Goal: Task Accomplishment & Management: Manage account settings

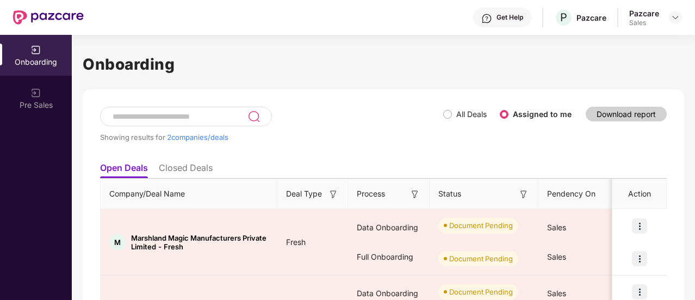
scroll to position [80, 0]
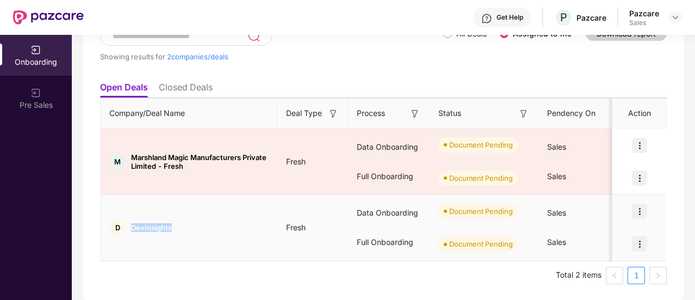
click at [145, 231] on div "D DevInsights" at bounding box center [189, 227] width 177 height 16
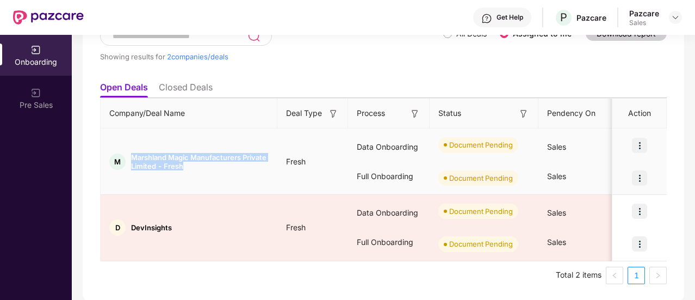
drag, startPoint x: 133, startPoint y: 155, endPoint x: 192, endPoint y: 164, distance: 59.4
click at [192, 164] on span "Marshland Magic Manufacturers Private Limited - Fresh" at bounding box center [200, 161] width 138 height 17
copy span "Marshland Magic Manufacturers Private Limited - Fresh"
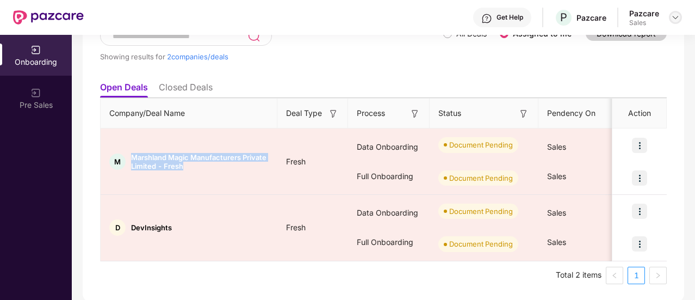
click at [677, 20] on img at bounding box center [675, 17] width 9 height 9
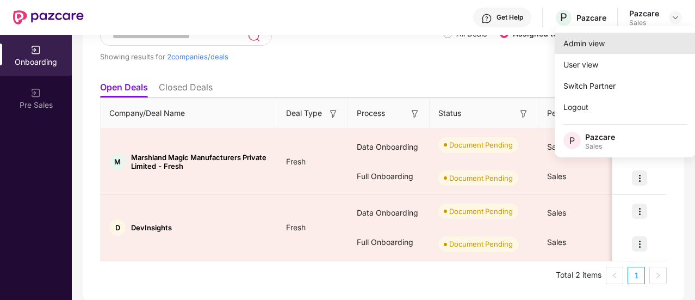
click at [617, 42] on div "Admin view" at bounding box center [624, 43] width 141 height 21
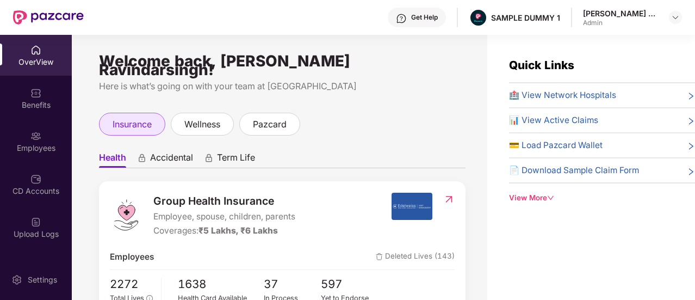
click at [123, 118] on span "insurance" at bounding box center [132, 124] width 39 height 14
click at [119, 157] on li "Health" at bounding box center [112, 160] width 27 height 16
click at [169, 157] on span "Accidental" at bounding box center [171, 160] width 43 height 16
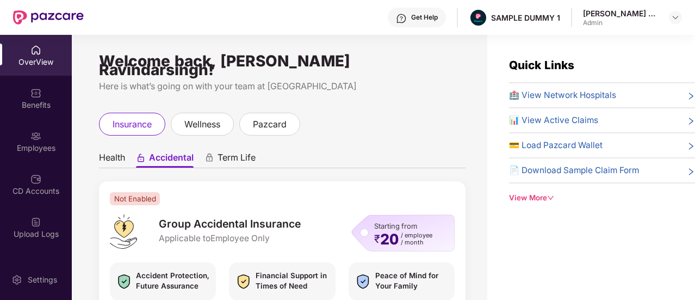
click at [214, 157] on div "Term Life" at bounding box center [229, 160] width 51 height 16
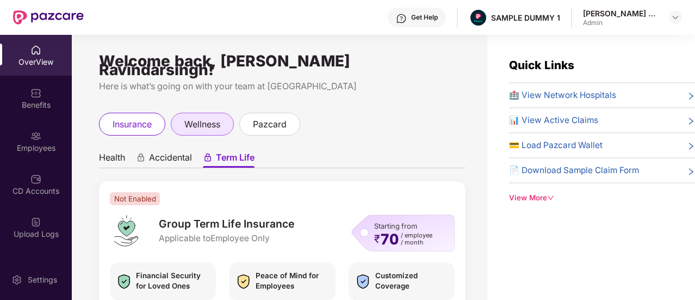
click at [197, 117] on span "wellness" at bounding box center [202, 124] width 36 height 14
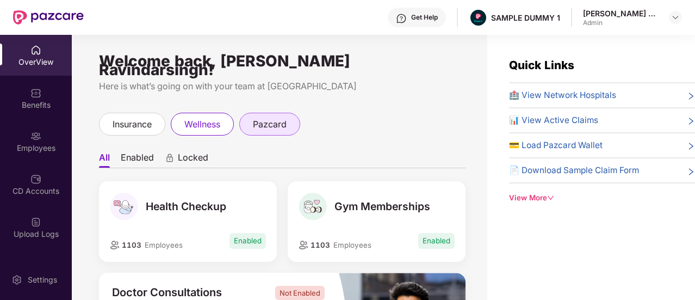
click at [290, 115] on div "pazcard" at bounding box center [269, 124] width 61 height 23
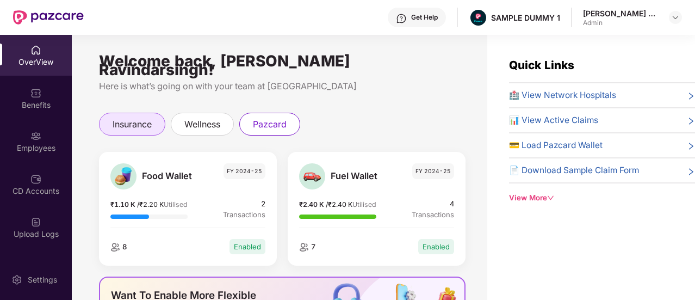
click at [136, 117] on span "insurance" at bounding box center [132, 124] width 39 height 14
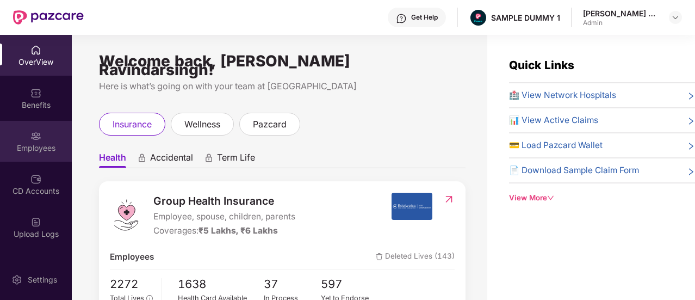
click at [46, 131] on div "Employees" at bounding box center [36, 141] width 72 height 41
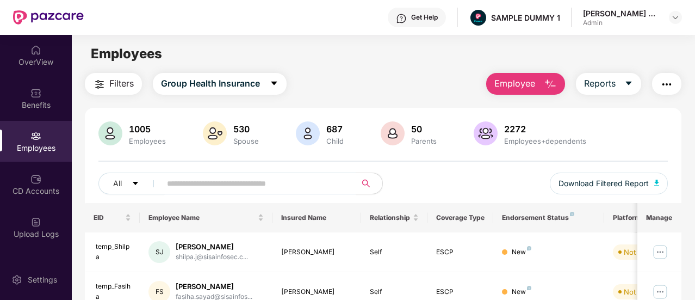
click at [527, 80] on span "Employee" at bounding box center [514, 84] width 41 height 14
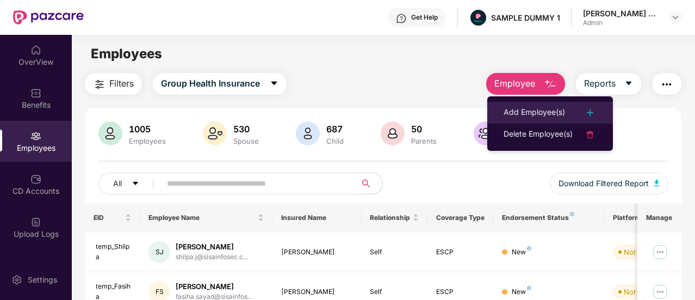
click at [531, 109] on div "Add Employee(s)" at bounding box center [533, 112] width 61 height 13
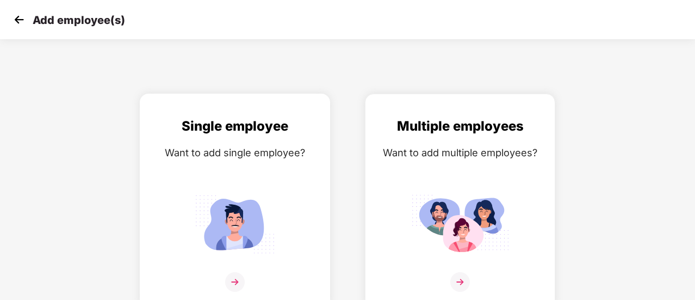
click at [247, 256] on img at bounding box center [235, 224] width 98 height 68
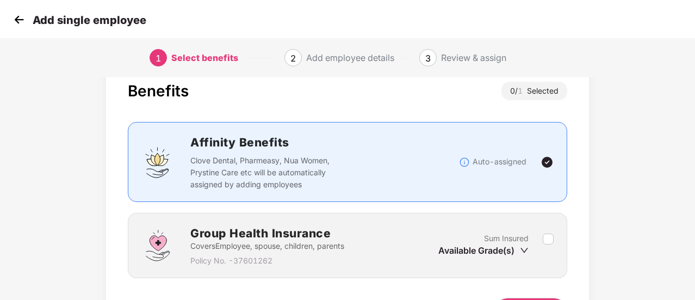
scroll to position [101, 0]
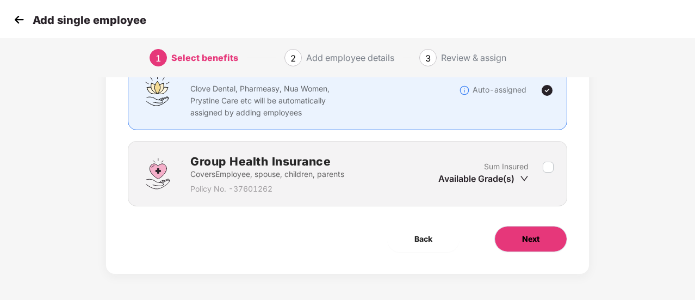
click at [551, 249] on button "Next" at bounding box center [530, 239] width 73 height 26
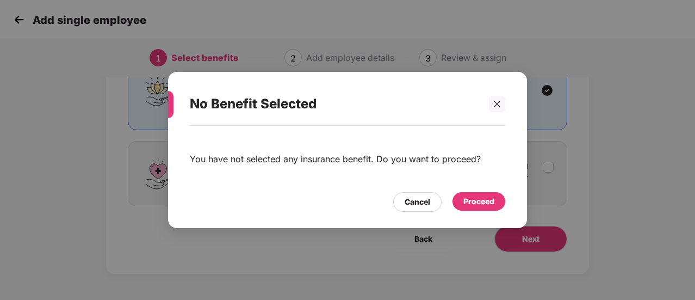
click at [484, 202] on div "Proceed" at bounding box center [478, 201] width 31 height 12
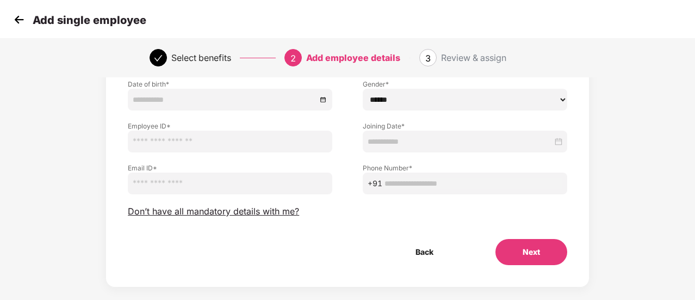
scroll to position [136, 0]
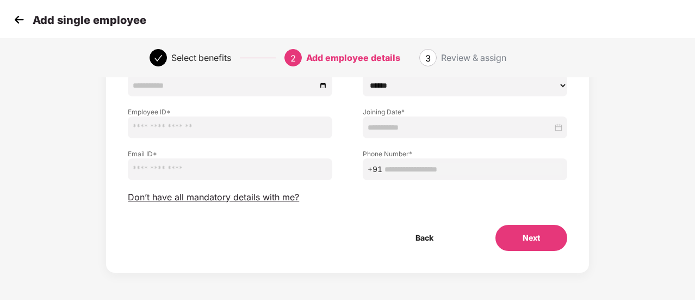
click at [547, 225] on button "Next" at bounding box center [531, 238] width 72 height 26
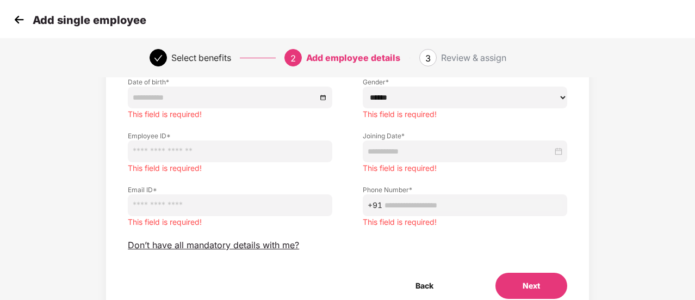
click at [15, 23] on img at bounding box center [19, 19] width 16 height 16
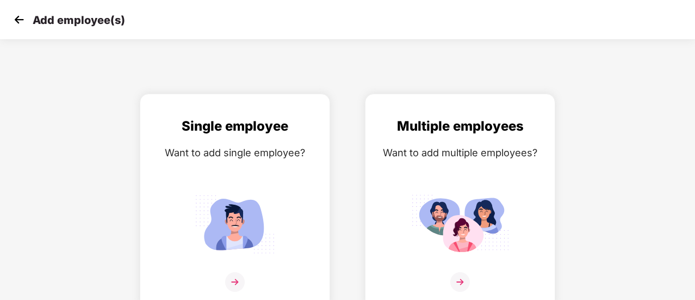
click at [15, 23] on img at bounding box center [19, 19] width 16 height 16
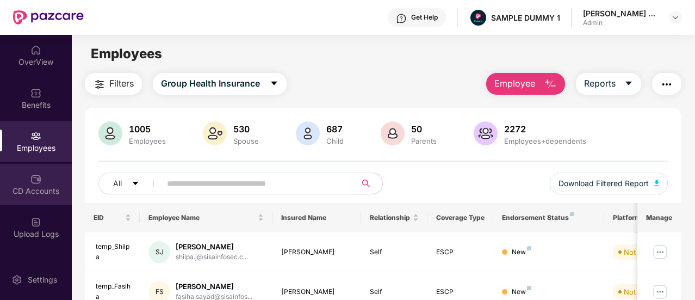
click at [32, 191] on div "CD Accounts" at bounding box center [36, 190] width 72 height 11
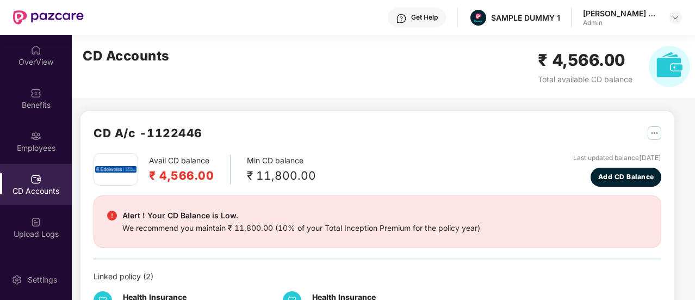
drag, startPoint x: 340, startPoint y: 95, endPoint x: 595, endPoint y: 106, distance: 254.7
click at [595, 106] on div "CD A/c - 1122446 Avail CD balance ₹ 4,566.00 Min CD balance ₹ 11,800.00 Last up…" at bounding box center [373, 194] width 602 height 318
click at [596, 103] on div "CD A/c - 1122446 Avail CD balance ₹ 4,566.00 Min CD balance ₹ 11,800.00 Last up…" at bounding box center [373, 194] width 602 height 318
click at [620, 181] on span "Add CD Balance" at bounding box center [626, 177] width 56 height 10
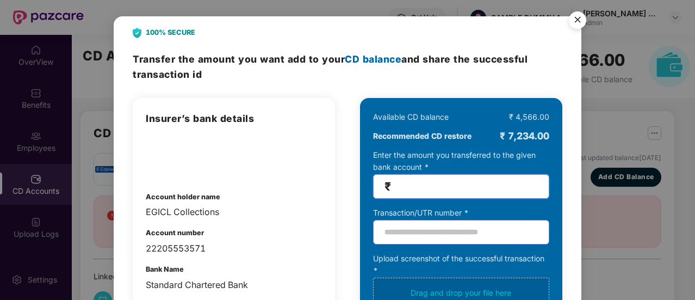
click at [469, 180] on input "number" at bounding box center [465, 186] width 145 height 13
type input "********"
click at [575, 17] on img "Close" at bounding box center [577, 22] width 30 height 30
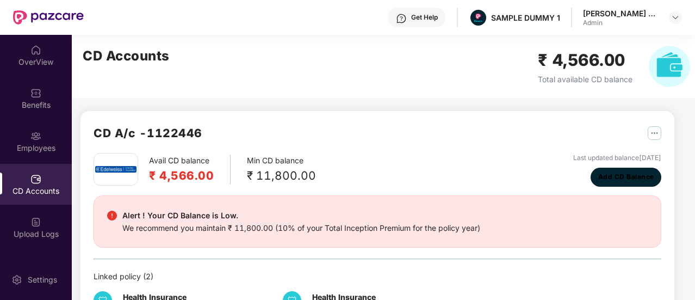
scroll to position [196, 0]
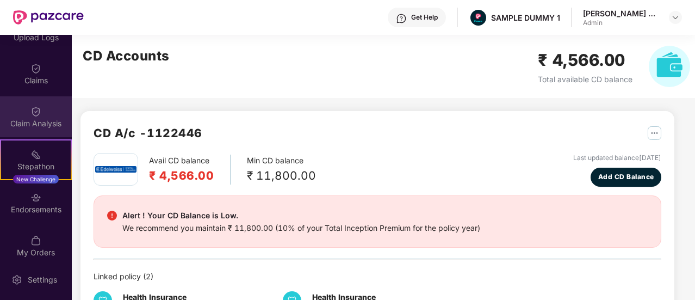
click at [47, 123] on div "Claim Analysis" at bounding box center [36, 123] width 72 height 11
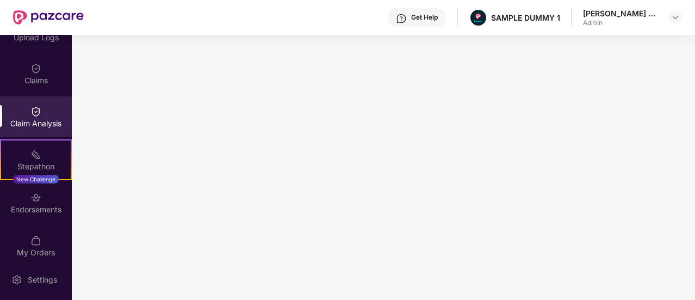
click at [425, 16] on div "Get Help" at bounding box center [424, 17] width 27 height 9
